Goal: Transaction & Acquisition: Book appointment/travel/reservation

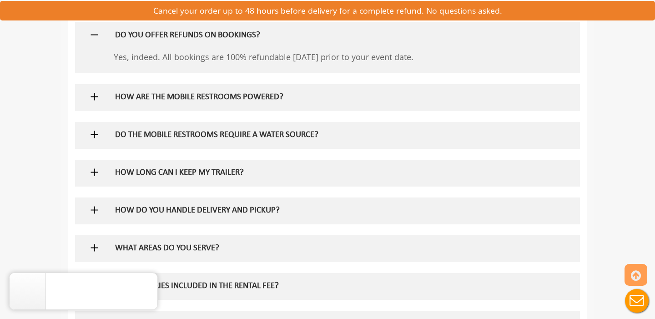
scroll to position [569, 0]
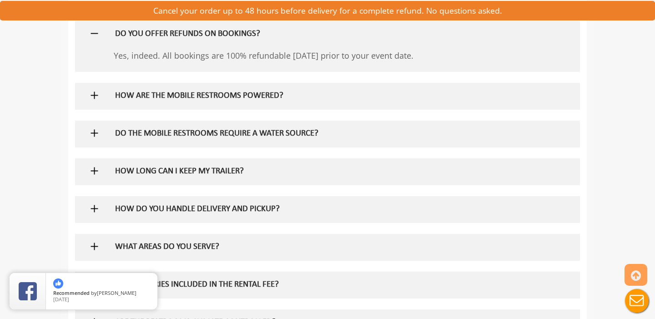
click at [95, 134] on img at bounding box center [94, 132] width 11 height 11
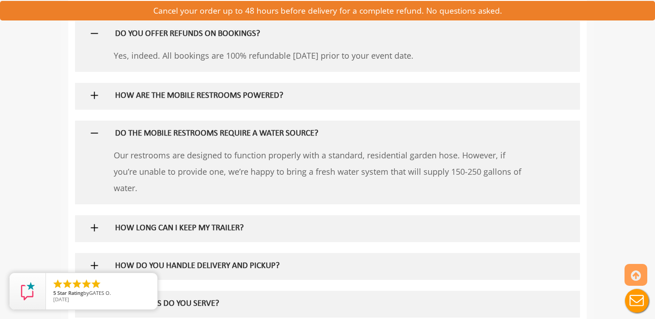
click at [95, 134] on img at bounding box center [94, 132] width 11 height 11
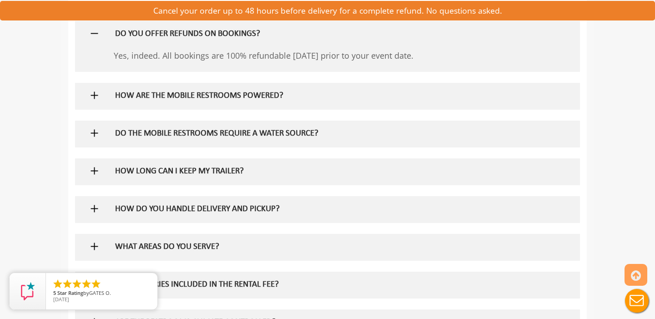
click at [97, 93] on img at bounding box center [94, 95] width 11 height 11
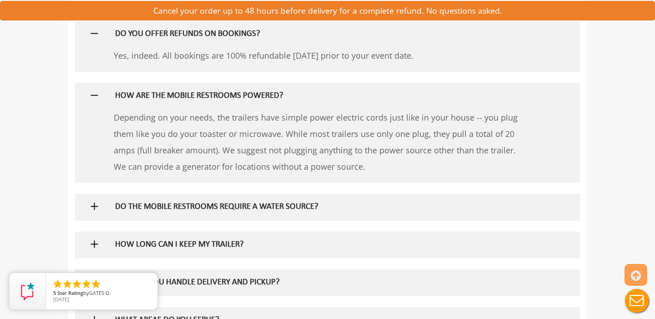
click at [97, 93] on img at bounding box center [94, 95] width 11 height 11
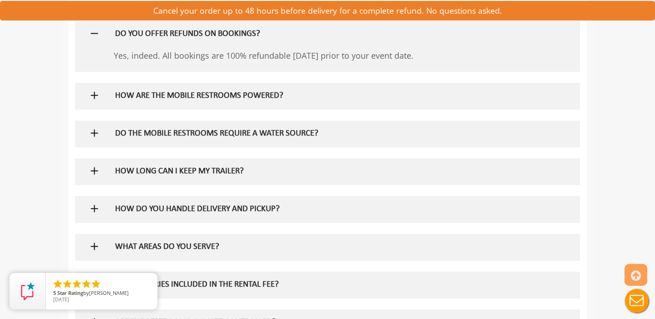
click at [90, 172] on img at bounding box center [94, 170] width 11 height 11
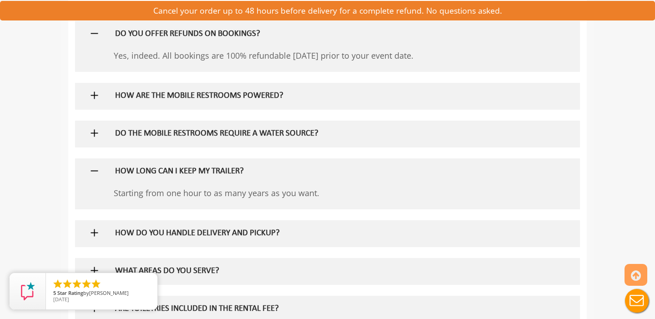
click at [94, 167] on img at bounding box center [94, 170] width 11 height 11
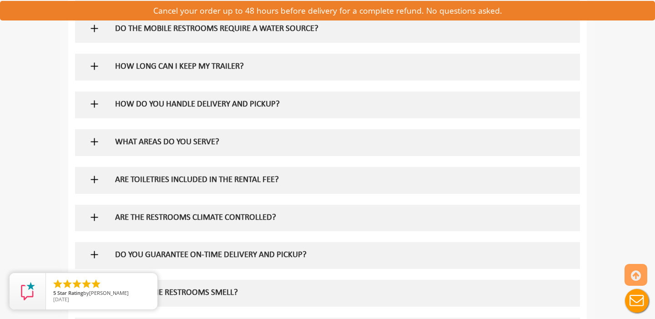
scroll to position [679, 0]
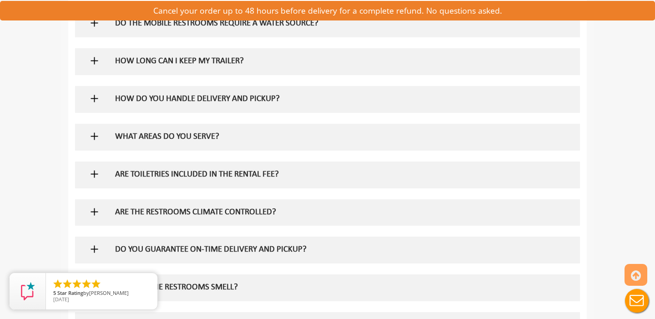
click at [89, 99] on img at bounding box center [94, 98] width 11 height 11
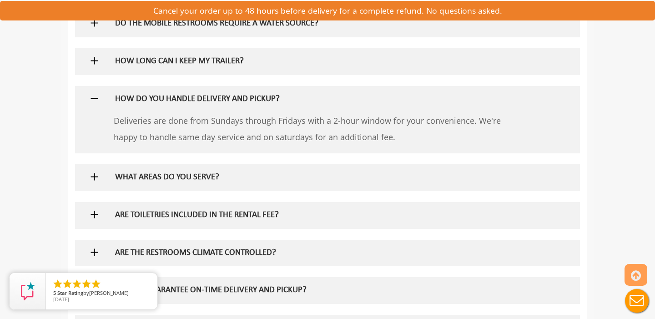
click at [93, 95] on img at bounding box center [94, 98] width 11 height 11
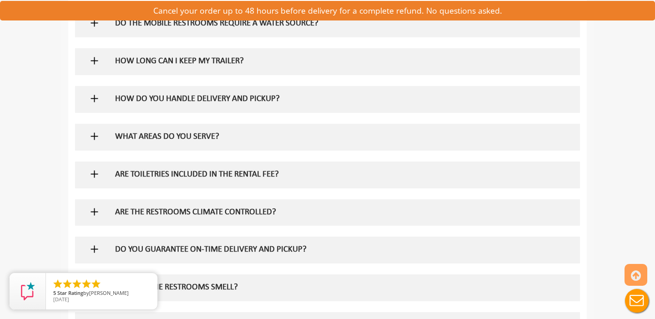
click at [94, 136] on img at bounding box center [94, 135] width 11 height 11
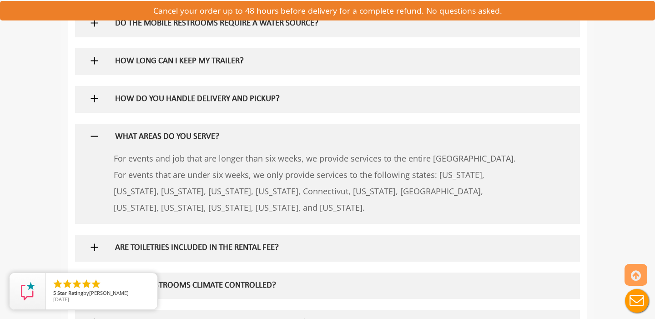
click at [94, 136] on img at bounding box center [94, 135] width 11 height 11
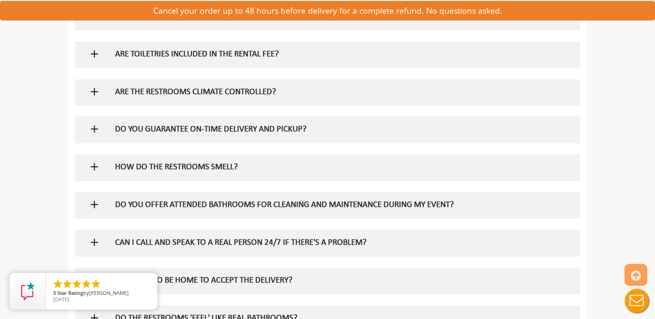
scroll to position [801, 0]
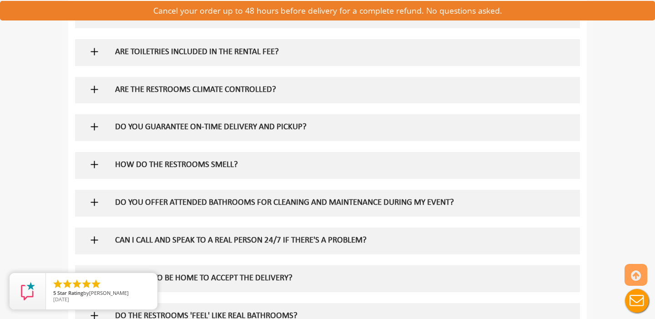
click at [96, 87] on img at bounding box center [94, 89] width 11 height 11
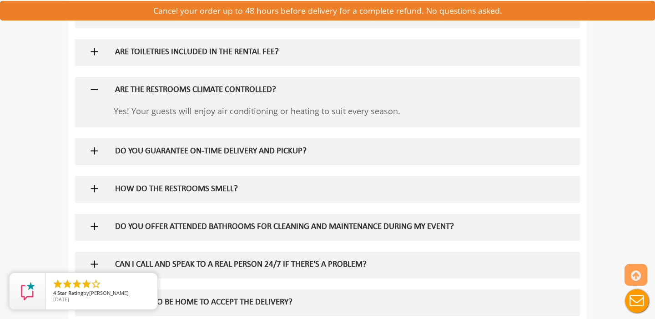
click at [96, 87] on img at bounding box center [94, 89] width 11 height 11
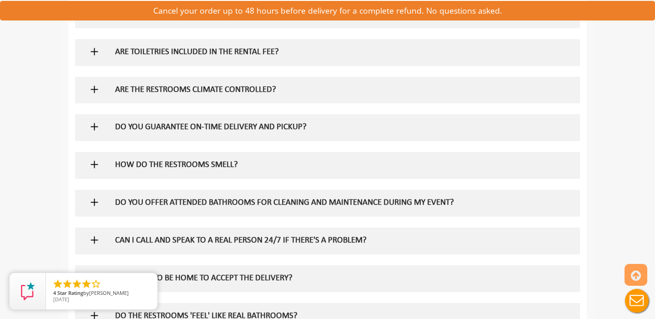
click at [89, 166] on img at bounding box center [94, 164] width 11 height 11
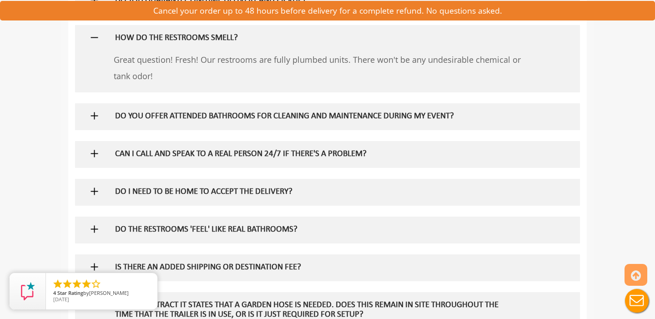
scroll to position [931, 0]
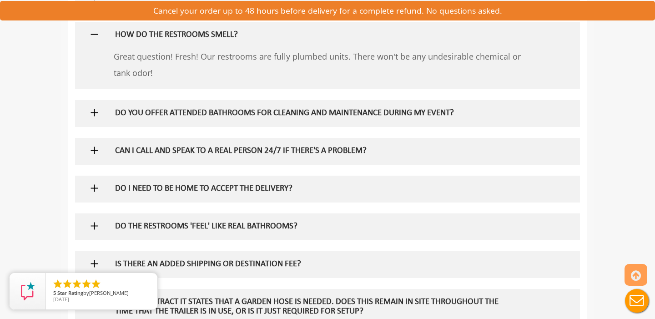
click at [97, 35] on img at bounding box center [94, 34] width 11 height 11
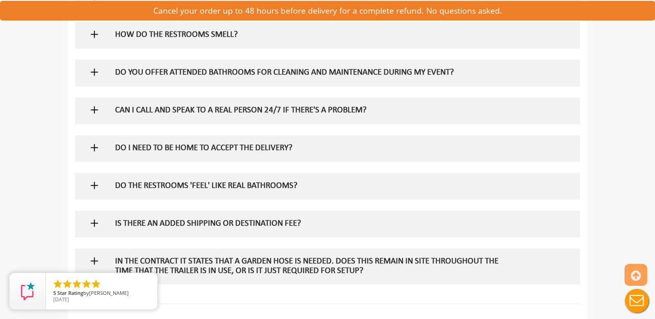
click at [97, 35] on img at bounding box center [94, 34] width 11 height 11
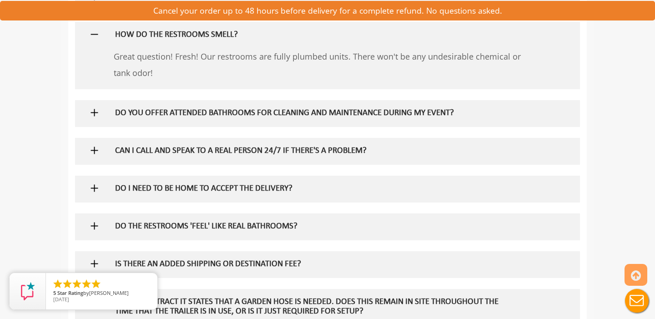
click at [97, 35] on img at bounding box center [94, 34] width 11 height 11
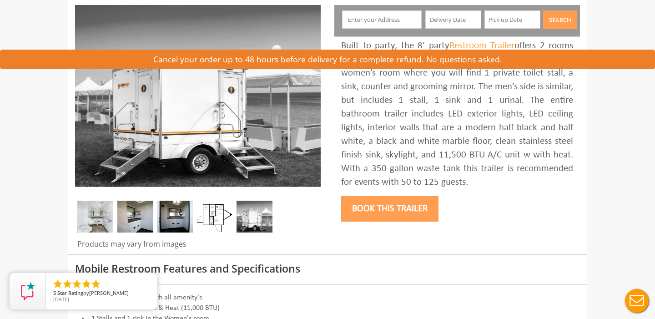
scroll to position [0, 0]
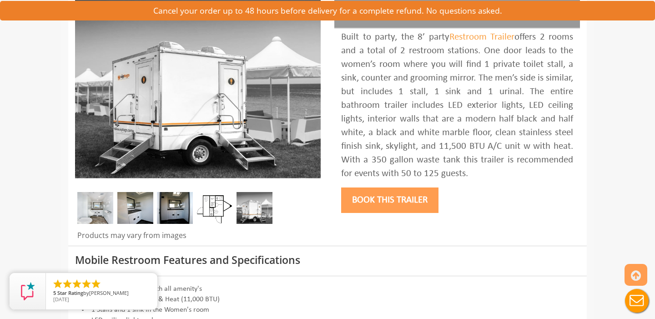
click at [390, 202] on button "Book this trailer" at bounding box center [389, 199] width 97 height 25
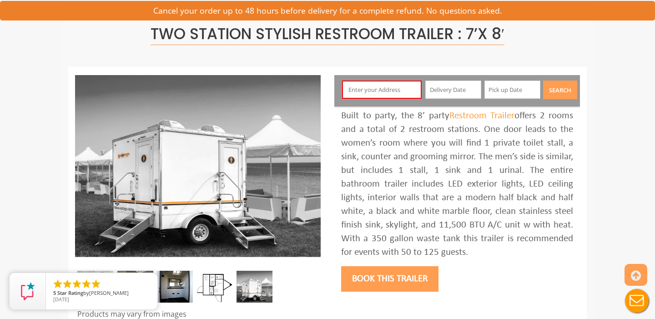
scroll to position [48, 0]
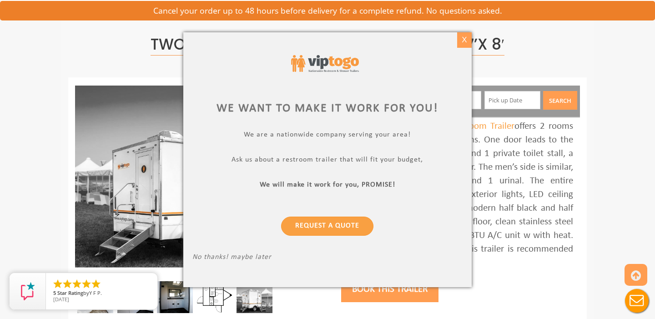
click at [465, 38] on div "X" at bounding box center [464, 39] width 14 height 15
